Goal: Task Accomplishment & Management: Use online tool/utility

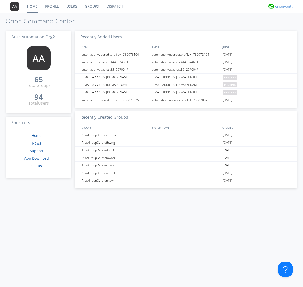
click at [283, 6] on div "orionvontas+atlas+automation+org2" at bounding box center [284, 6] width 19 height 5
click at [287, 17] on div "Settings" at bounding box center [287, 17] width 26 height 9
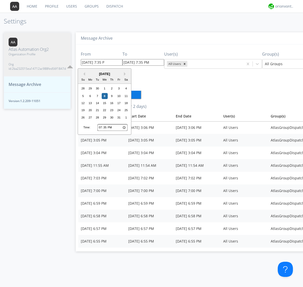
type input "[DATE] 7:35 PM"
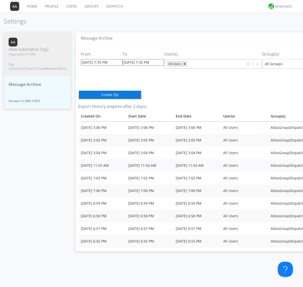
click at [184, 64] on icon "Remove All Users" at bounding box center [185, 64] width 2 height 2
click at [188, 64] on input "text" at bounding box center [188, 63] width 1 height 5
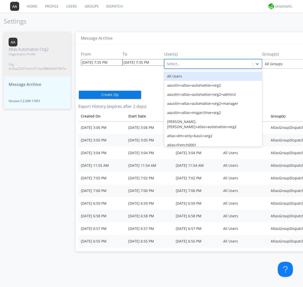
click at [280, 64] on div at bounding box center [302, 64] width 74 height 6
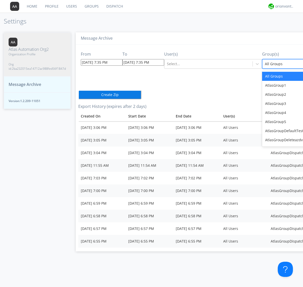
click at [78, 94] on button "Create Zip" at bounding box center [109, 94] width 63 height 9
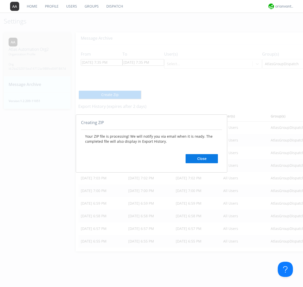
scroll to position [0, 51]
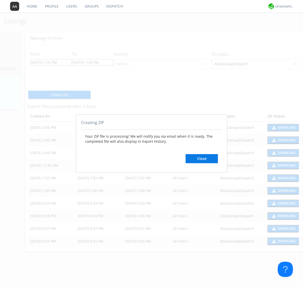
click at [202, 158] on button "Close" at bounding box center [202, 158] width 32 height 9
